Goal: Navigation & Orientation: Find specific page/section

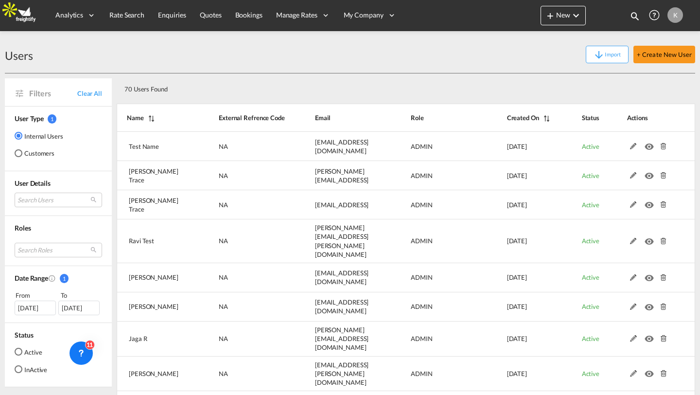
select select "100"
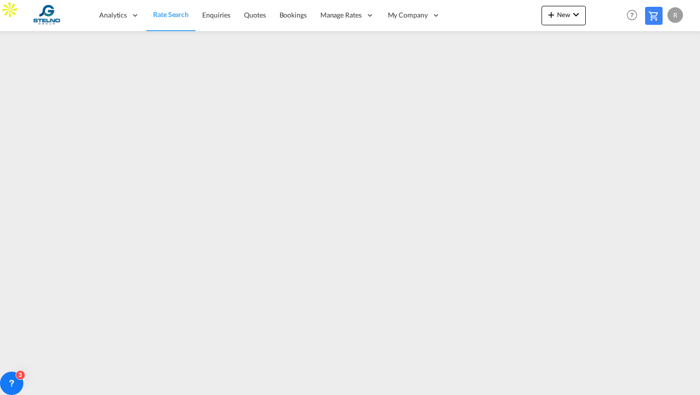
click at [675, 15] on div "R" at bounding box center [675, 15] width 16 height 16
click at [648, 75] on button "Logout" at bounding box center [663, 74] width 63 height 19
type input "reeta.d@freightify.com"
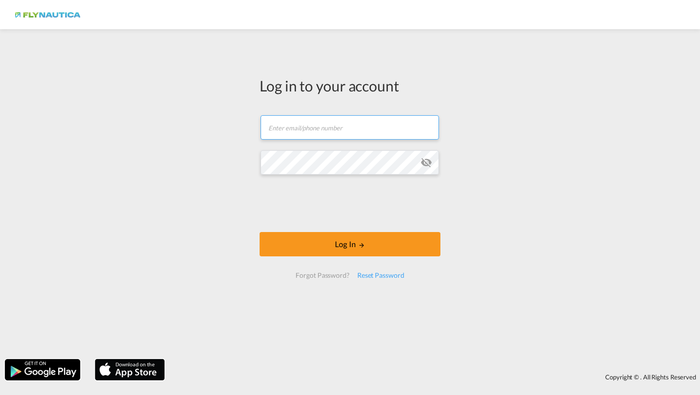
click at [305, 122] on input "text" at bounding box center [350, 127] width 178 height 24
type input "[PERSON_NAME][EMAIL_ADDRESS][DOMAIN_NAME]"
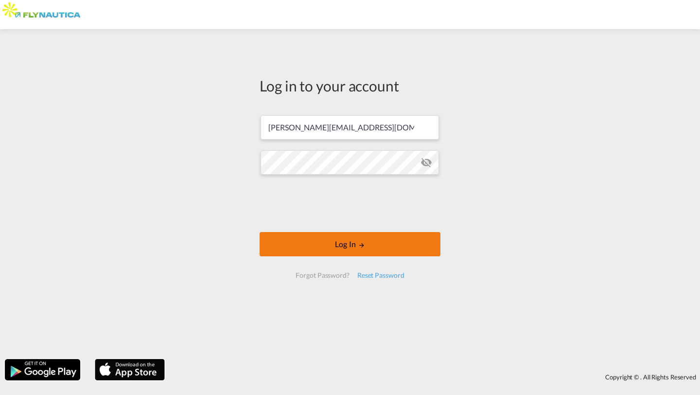
click at [305, 241] on button "Log In" at bounding box center [350, 244] width 181 height 24
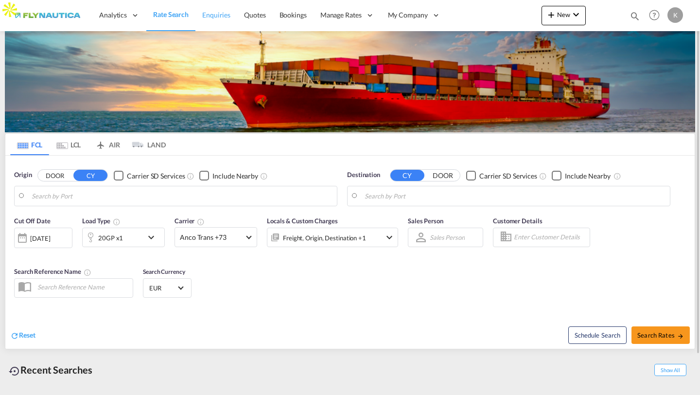
click at [210, 16] on span "Enquiries" at bounding box center [216, 15] width 28 height 8
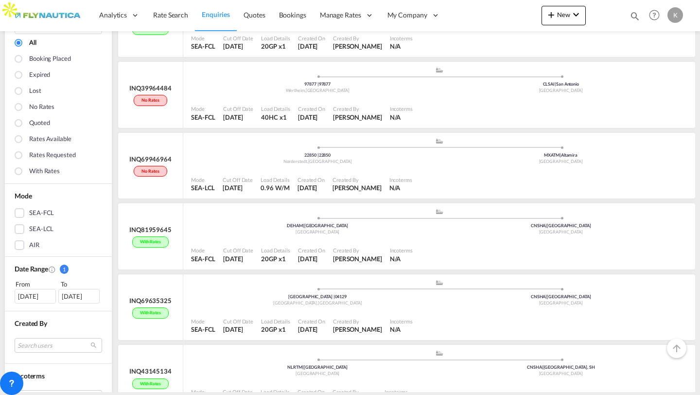
scroll to position [18, 0]
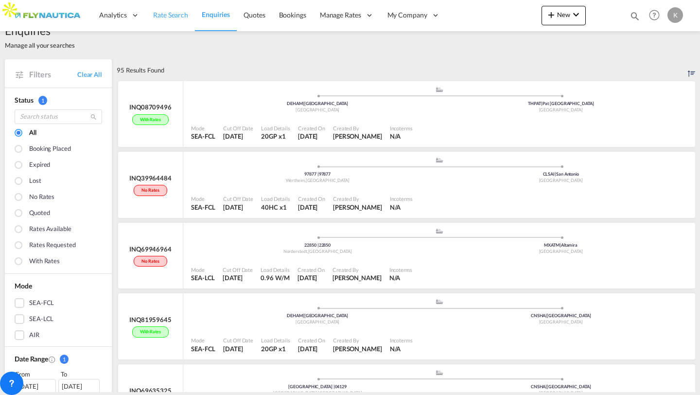
click at [175, 12] on span "Rate Search" at bounding box center [170, 15] width 35 height 8
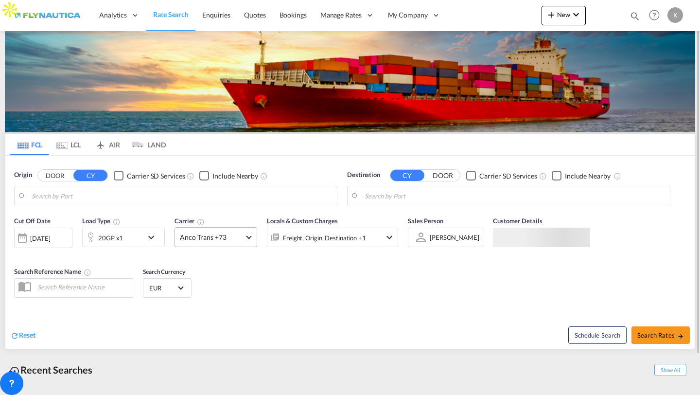
click at [191, 245] on md-select-value "Anco Trans +73" at bounding box center [216, 236] width 82 height 19
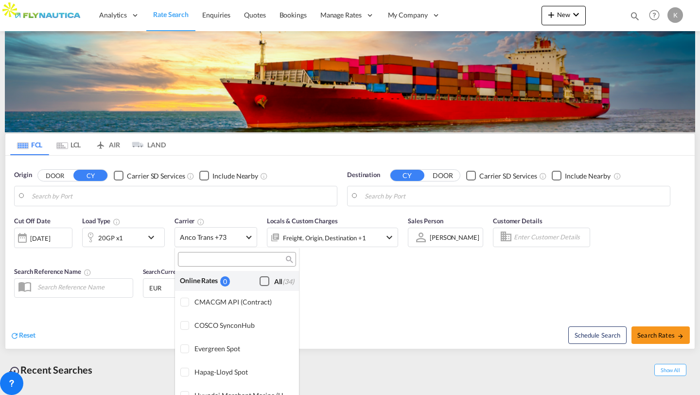
click at [264, 282] on div "Checkbox No Ink" at bounding box center [265, 281] width 10 height 10
click at [324, 301] on md-backdrop at bounding box center [350, 197] width 700 height 395
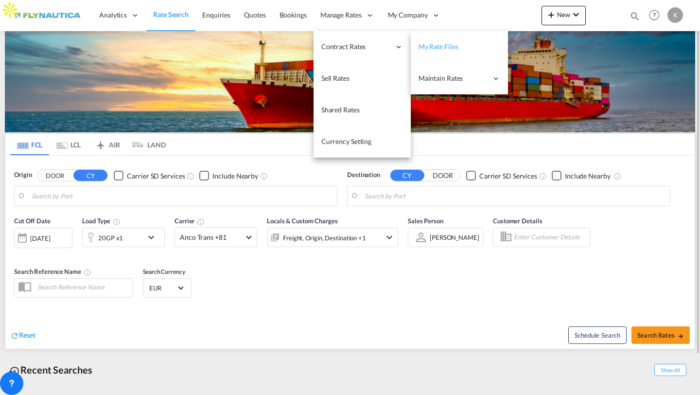
click at [447, 46] on span "My Rate Files" at bounding box center [439, 46] width 40 height 8
